Goal: Check status: Check status

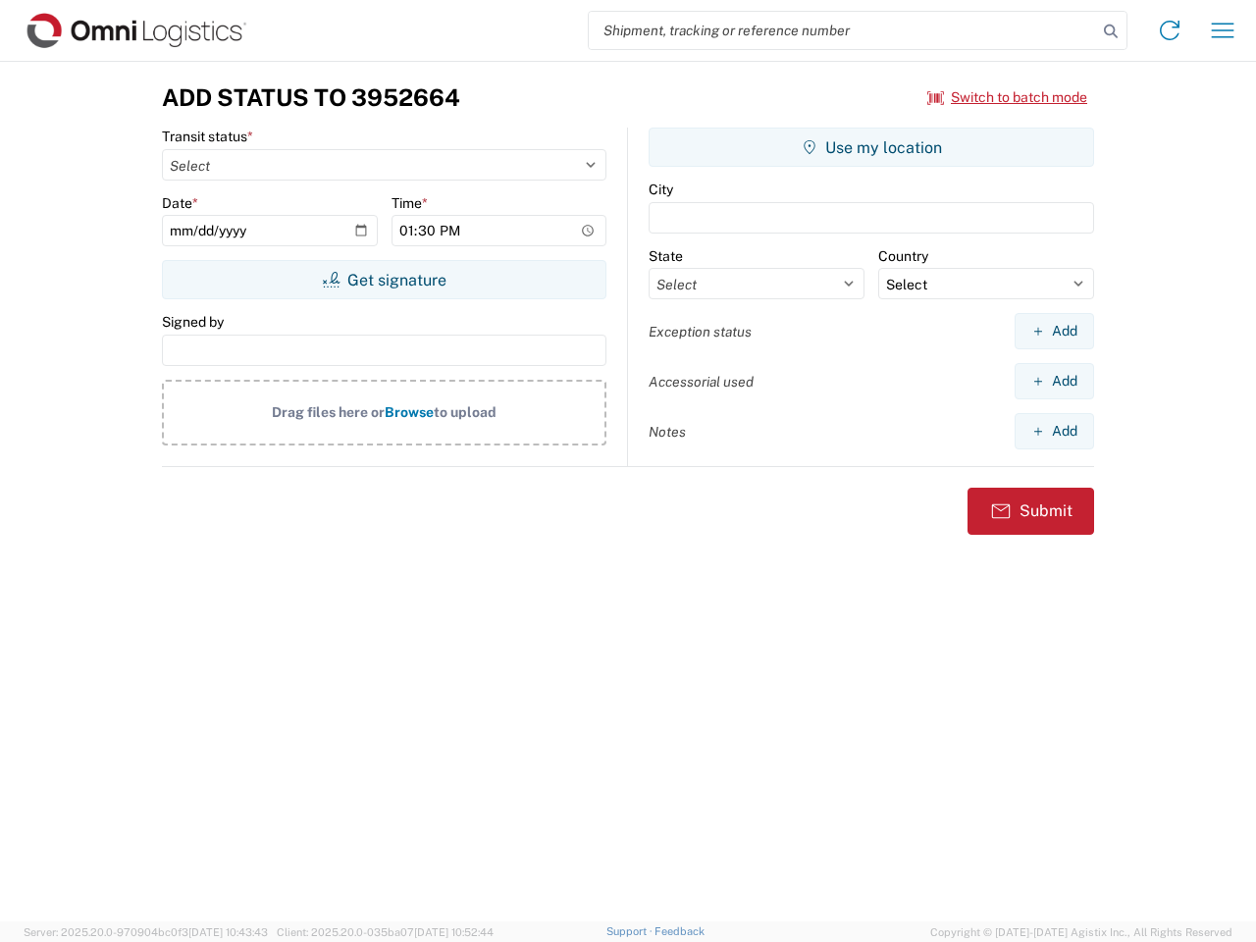
click at [843, 30] on input "search" at bounding box center [843, 30] width 508 height 37
click at [1111, 31] on icon at bounding box center [1110, 31] width 27 height 27
click at [1170, 30] on icon at bounding box center [1169, 30] width 31 height 31
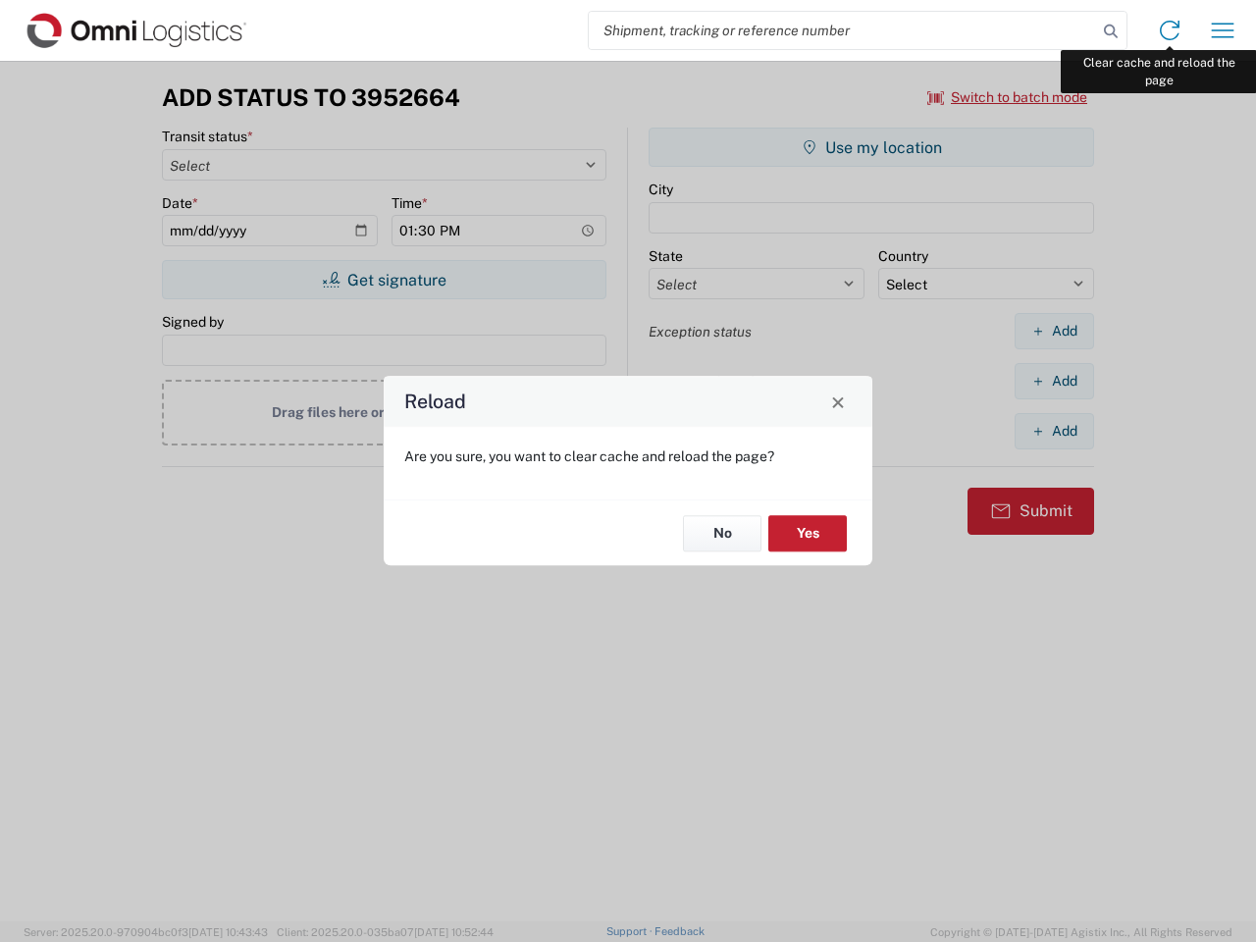
click at [1223, 30] on div "Reload Are you sure, you want to clear cache and reload the page? No Yes" at bounding box center [628, 471] width 1256 height 942
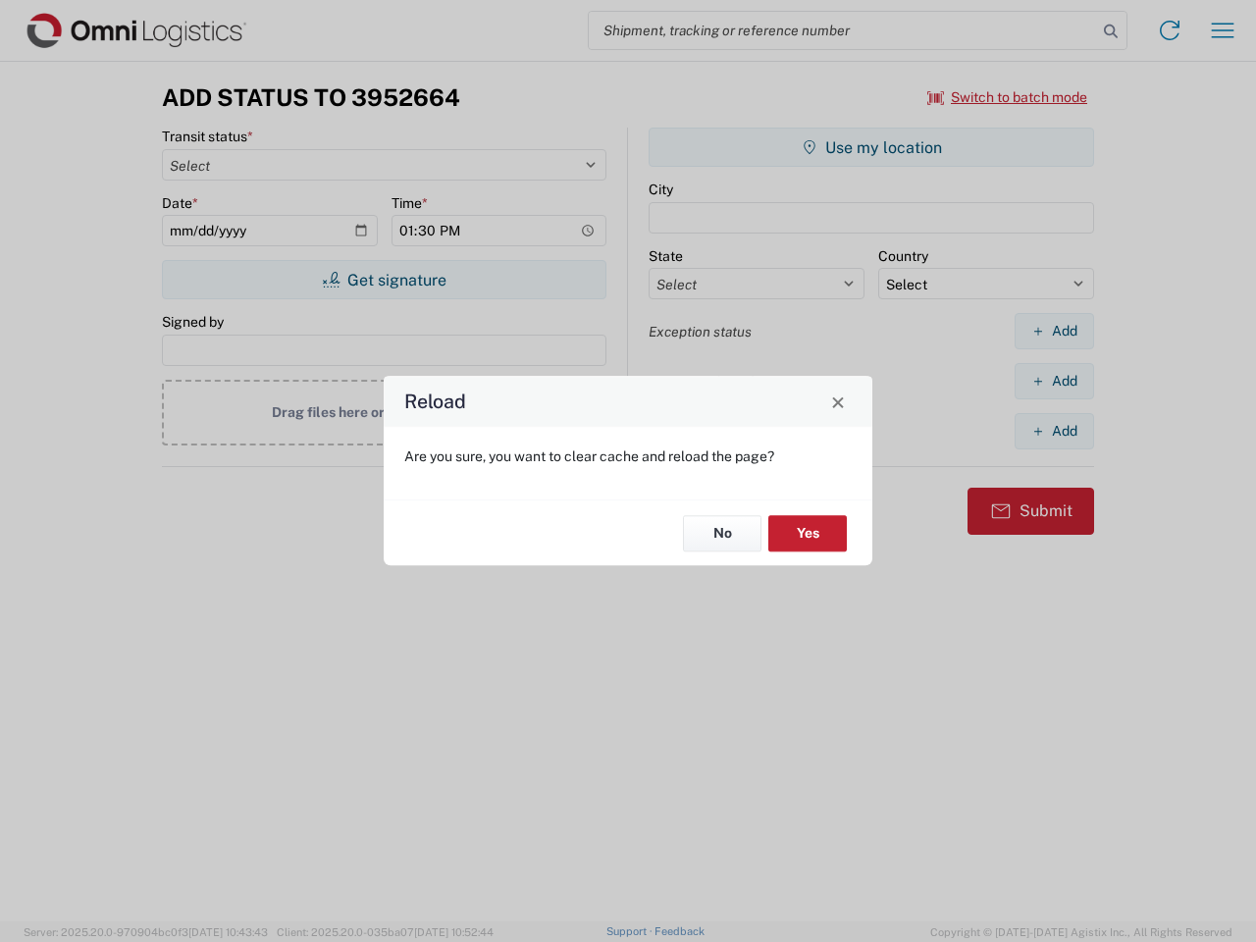
click at [1008, 97] on div "Reload Are you sure, you want to clear cache and reload the page? No Yes" at bounding box center [628, 471] width 1256 height 942
click at [384, 280] on div "Reload Are you sure, you want to clear cache and reload the page? No Yes" at bounding box center [628, 471] width 1256 height 942
click at [872, 147] on div "Reload Are you sure, you want to clear cache and reload the page? No Yes" at bounding box center [628, 471] width 1256 height 942
click at [1054, 331] on div "Reload Are you sure, you want to clear cache and reload the page? No Yes" at bounding box center [628, 471] width 1256 height 942
click at [1054, 381] on div "Reload Are you sure, you want to clear cache and reload the page? No Yes" at bounding box center [628, 471] width 1256 height 942
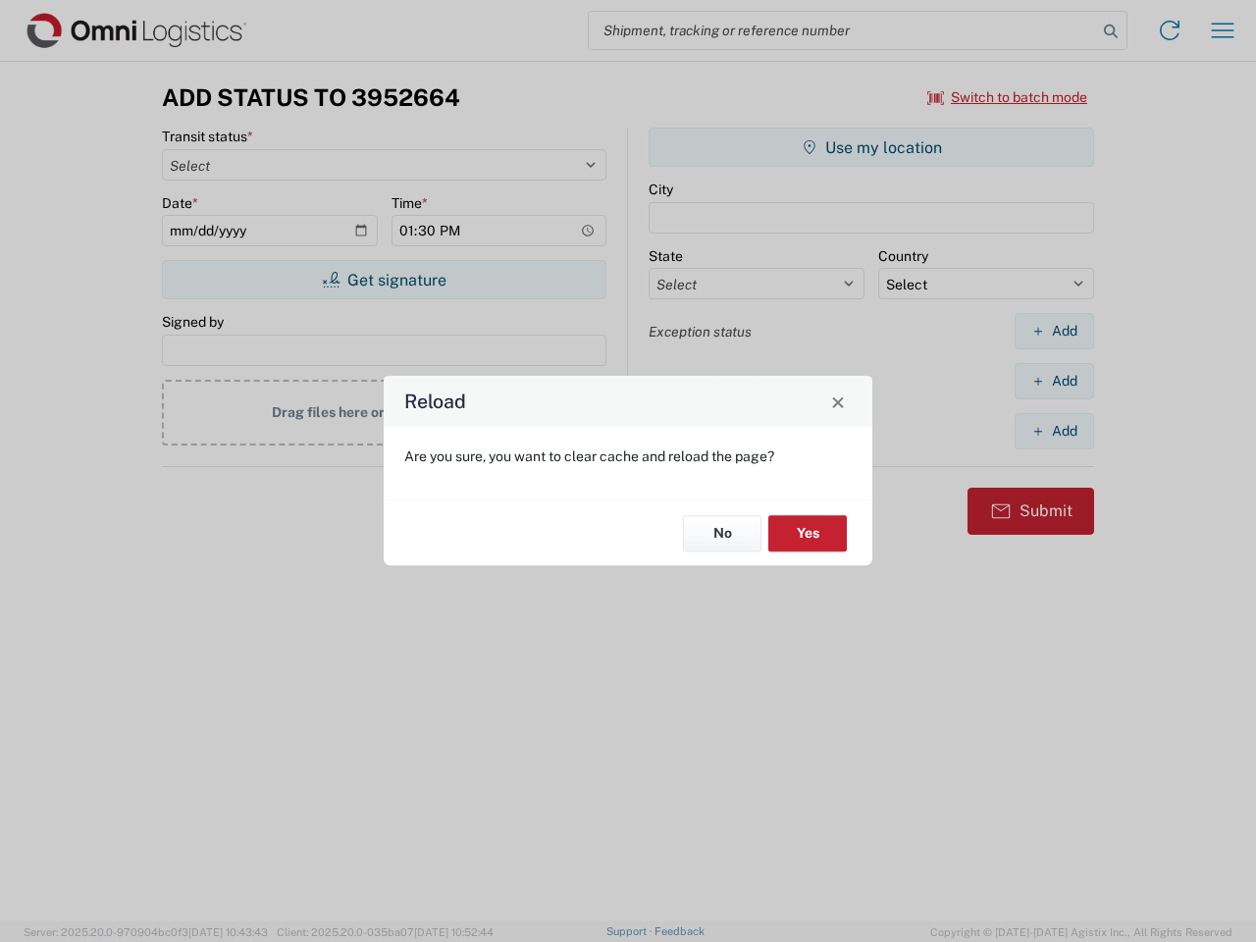
click at [1054, 431] on div "Reload Are you sure, you want to clear cache and reload the page? No Yes" at bounding box center [628, 471] width 1256 height 942
